Goal: Transaction & Acquisition: Purchase product/service

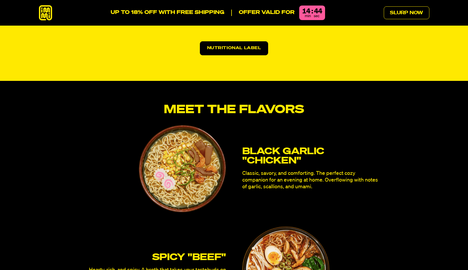
scroll to position [1560, 0]
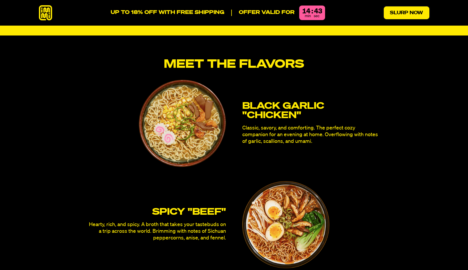
click at [412, 8] on link "Slurp Now" at bounding box center [407, 12] width 46 height 13
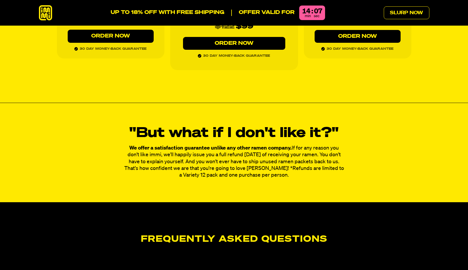
scroll to position [2816, 0]
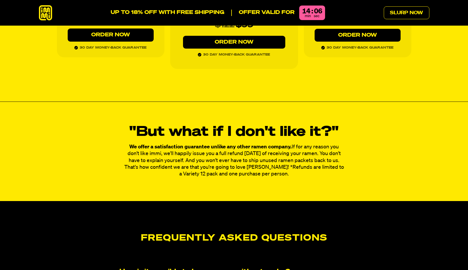
click at [362, 133] on div ""But what if I don't like it?" We offer a satisfaction guarantee unlike any oth…" at bounding box center [234, 151] width 419 height 53
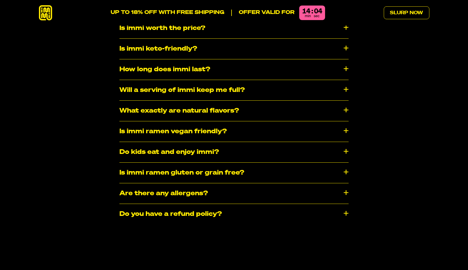
scroll to position [2664, 0]
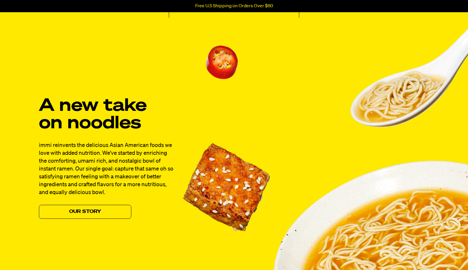
scroll to position [552, 0]
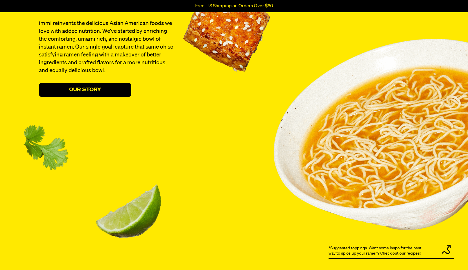
click at [107, 90] on link "Our Story" at bounding box center [85, 90] width 92 height 14
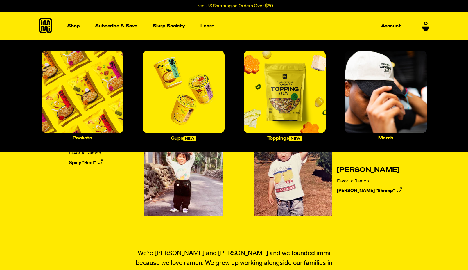
click at [75, 26] on p "Shop" at bounding box center [73, 26] width 12 height 4
click at [185, 140] on span "new" at bounding box center [189, 139] width 13 height 6
